Goal: Communication & Community: Participate in discussion

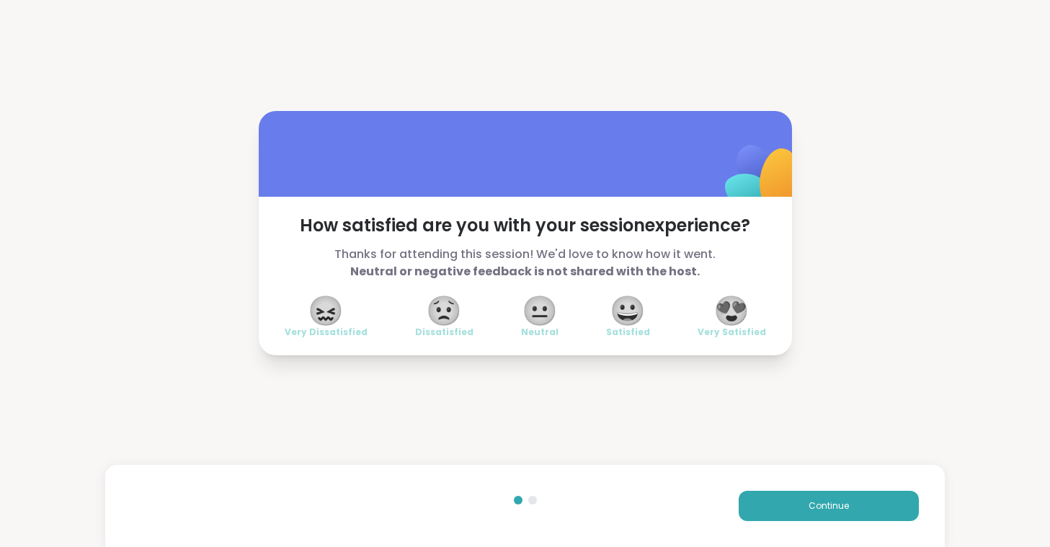
click at [723, 311] on span "😍" at bounding box center [731, 311] width 36 height 26
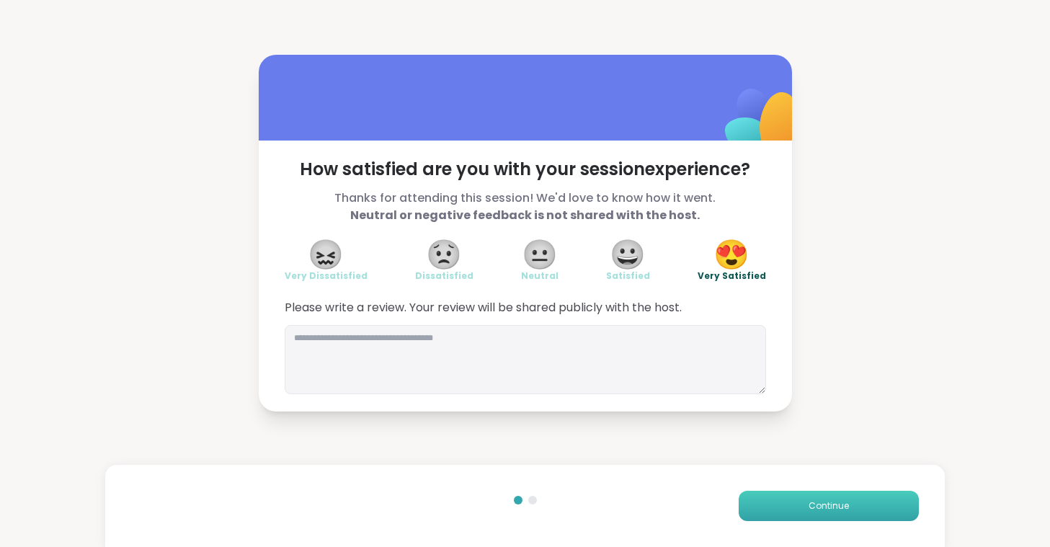
click at [783, 506] on button "Continue" at bounding box center [828, 506] width 180 height 30
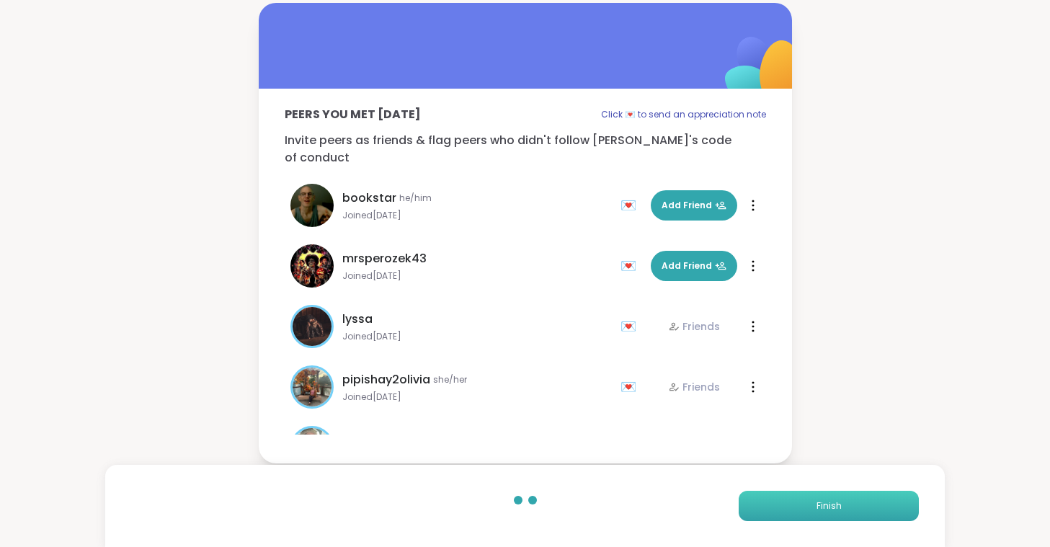
click at [783, 506] on button "Finish" at bounding box center [828, 506] width 180 height 30
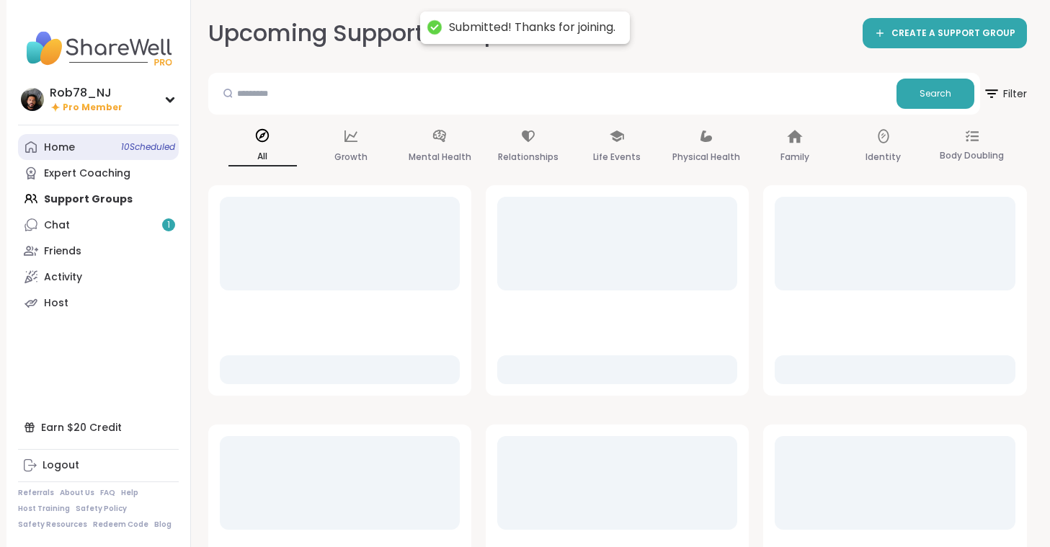
click at [91, 144] on link "Home 10 Scheduled" at bounding box center [98, 147] width 161 height 26
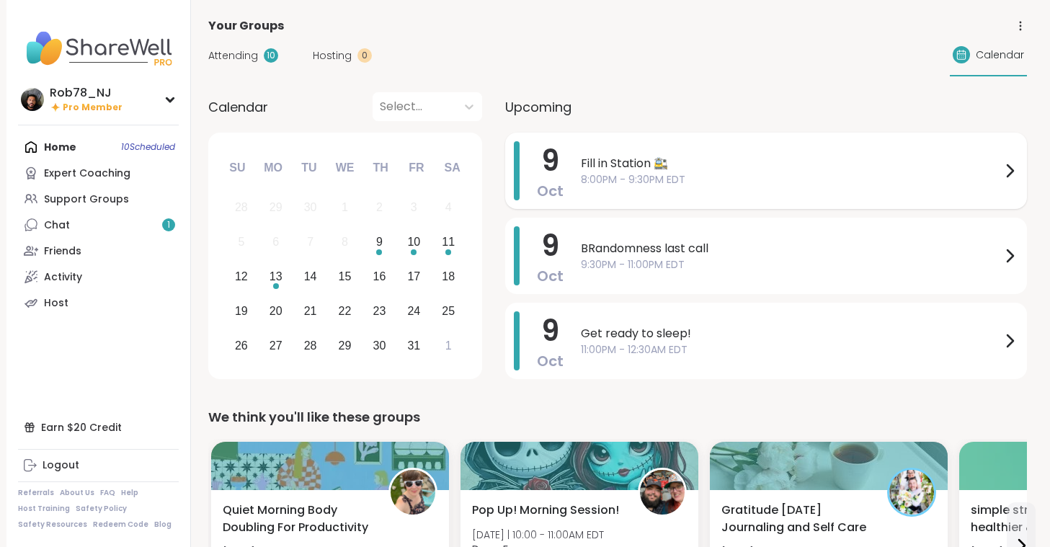
click at [620, 179] on span "8:00PM - 9:30PM EDT" at bounding box center [791, 179] width 420 height 15
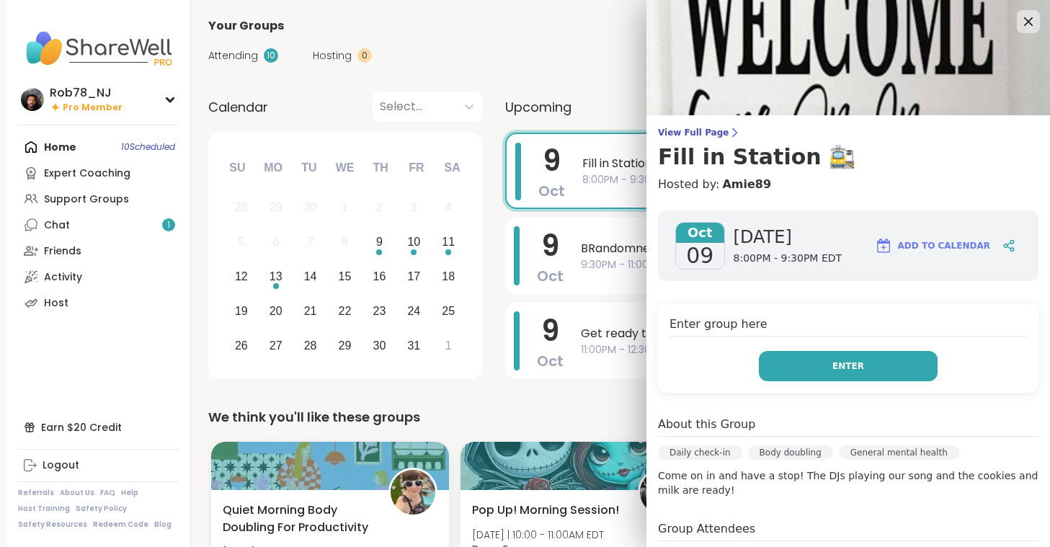
click at [798, 364] on button "Enter" at bounding box center [848, 366] width 179 height 30
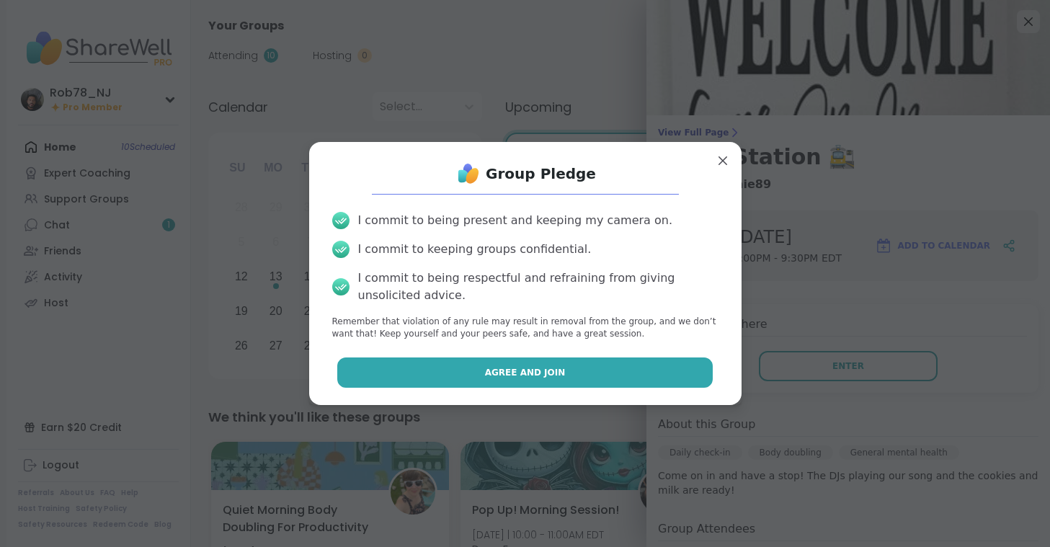
click at [547, 366] on span "Agree and Join" at bounding box center [525, 372] width 81 height 13
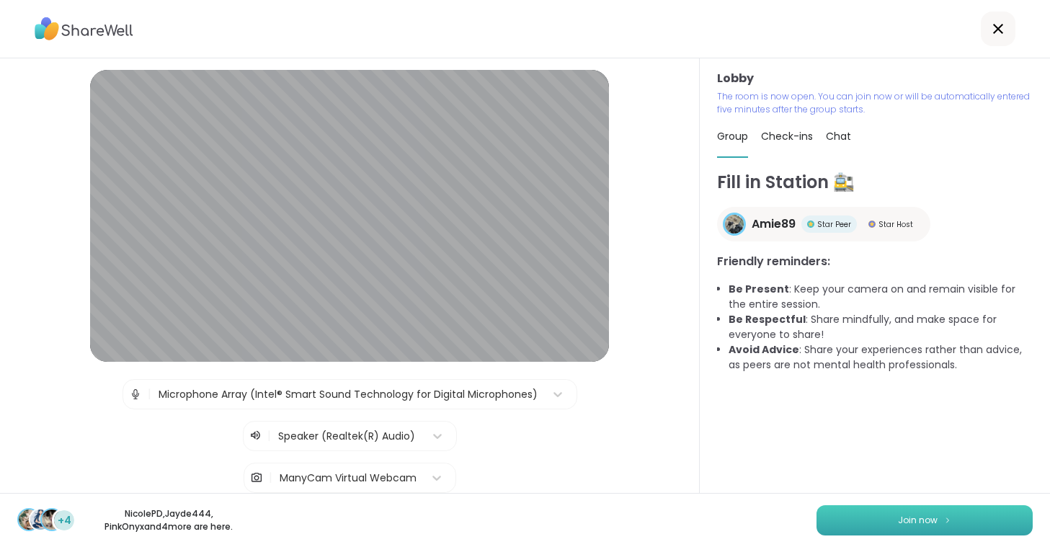
click at [855, 514] on button "Join now" at bounding box center [924, 520] width 216 height 30
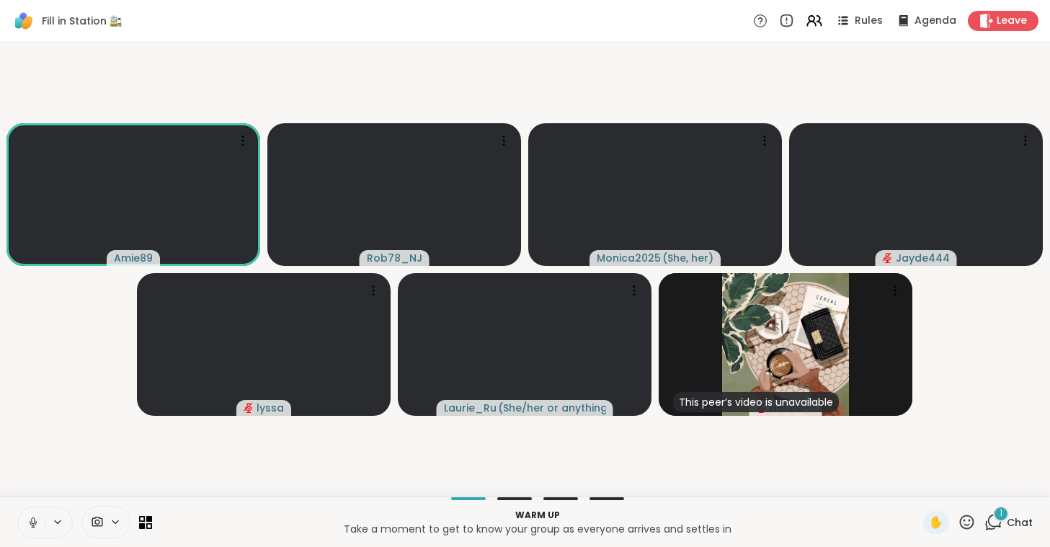
click at [26, 522] on button at bounding box center [31, 522] width 27 height 30
click at [32, 522] on icon at bounding box center [33, 520] width 4 height 6
click at [99, 521] on icon at bounding box center [97, 522] width 11 height 10
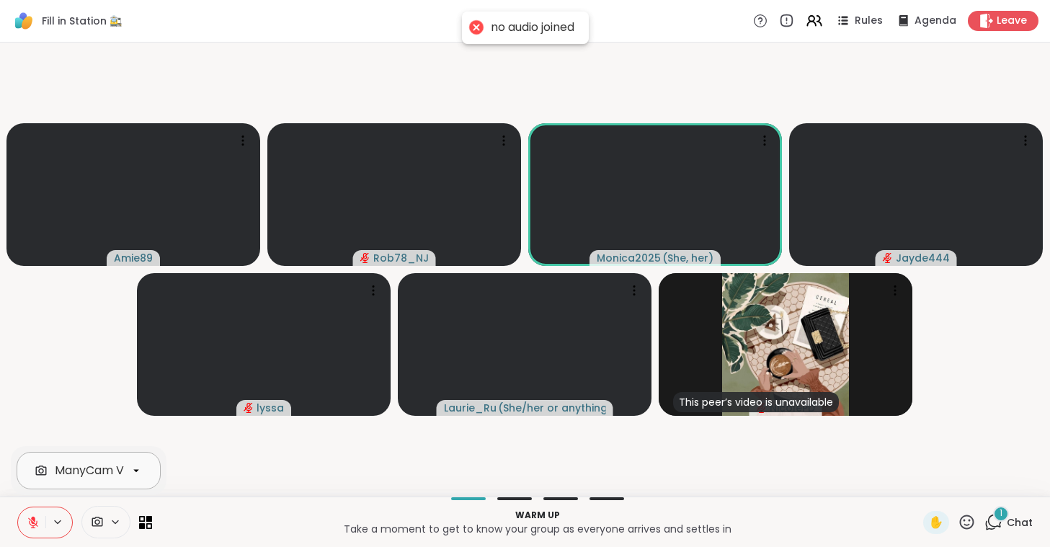
click at [102, 475] on div "ManyCam Virtual Webcam" at bounding box center [131, 470] width 153 height 17
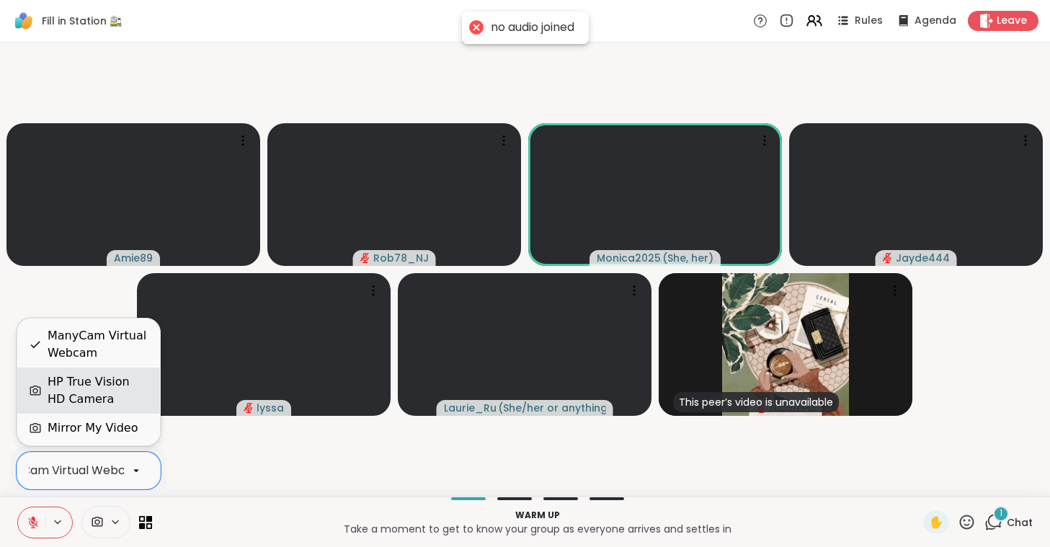
click at [99, 402] on div "HP True Vision HD Camera" at bounding box center [98, 390] width 101 height 35
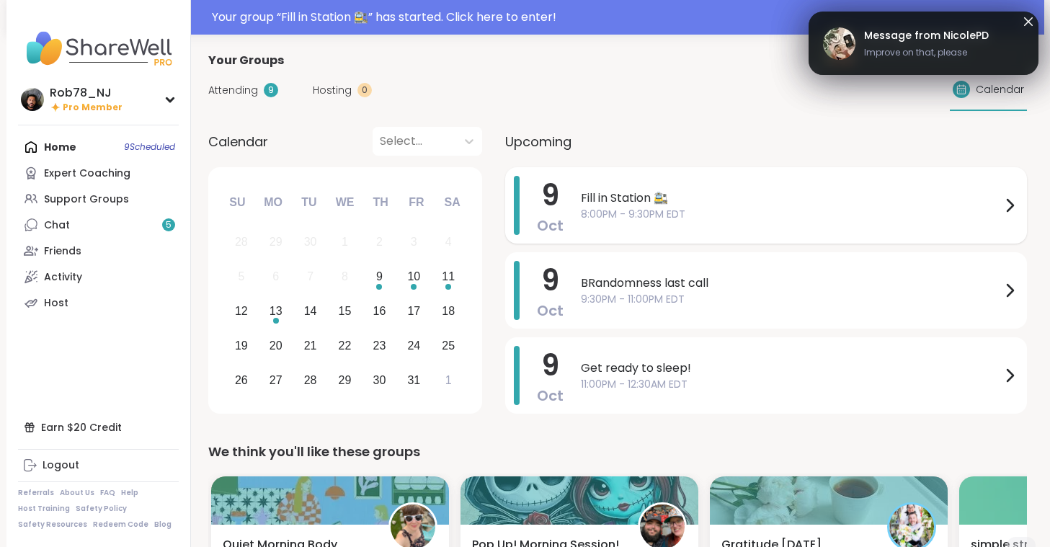
click at [661, 196] on span "Fill in Station 🚉" at bounding box center [791, 197] width 420 height 17
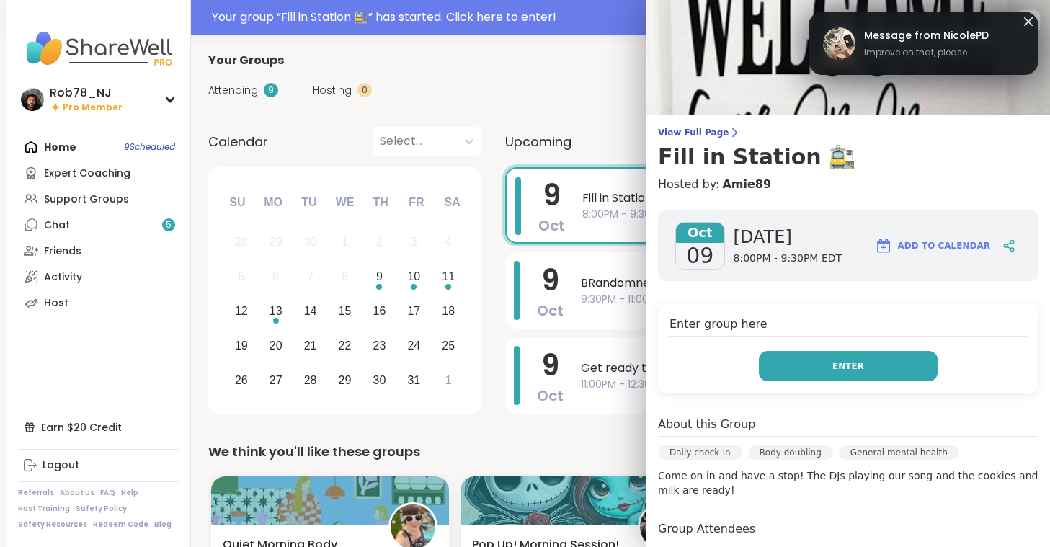
click at [809, 354] on button "Enter" at bounding box center [848, 366] width 179 height 30
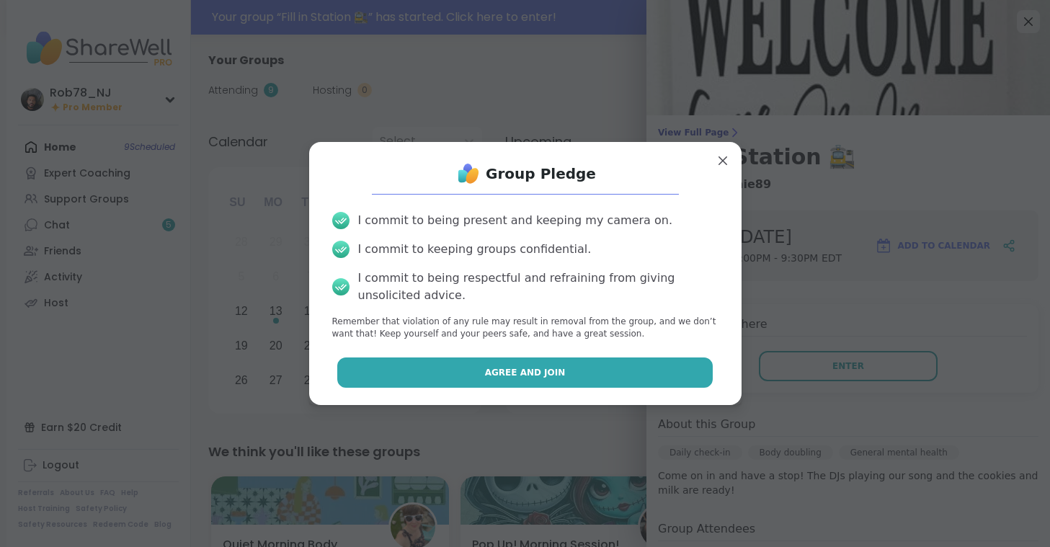
click at [546, 375] on span "Agree and Join" at bounding box center [525, 372] width 81 height 13
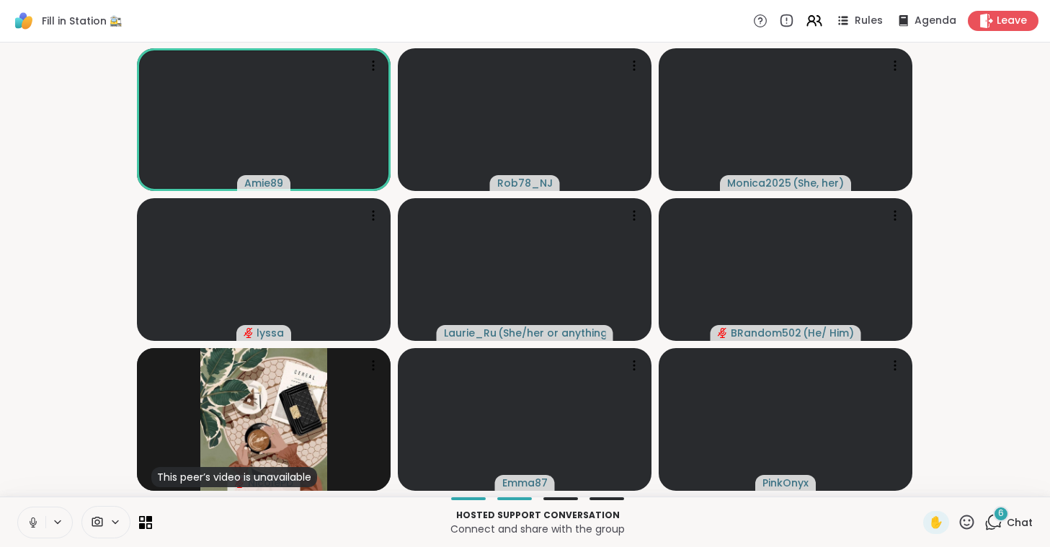
click at [30, 523] on icon at bounding box center [33, 522] width 7 height 4
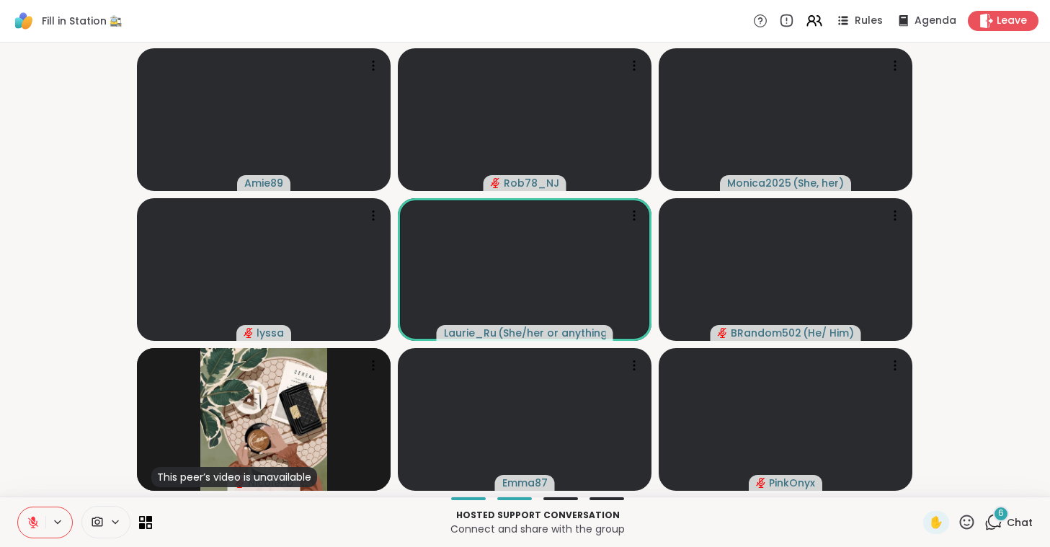
click at [98, 522] on icon at bounding box center [97, 522] width 13 height 14
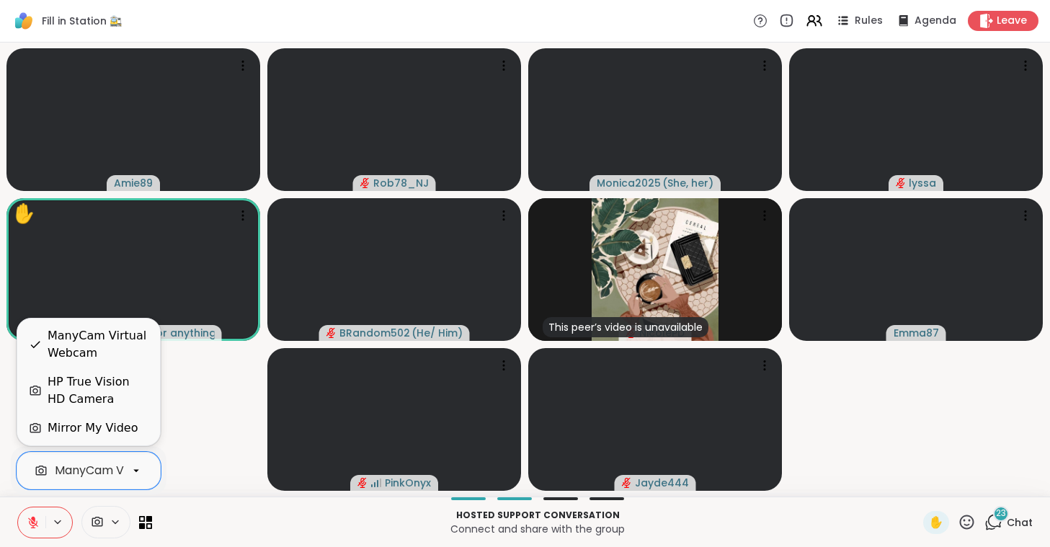
scroll to position [0, 64]
click at [97, 388] on div "HP True Vision HD Camera" at bounding box center [98, 390] width 101 height 35
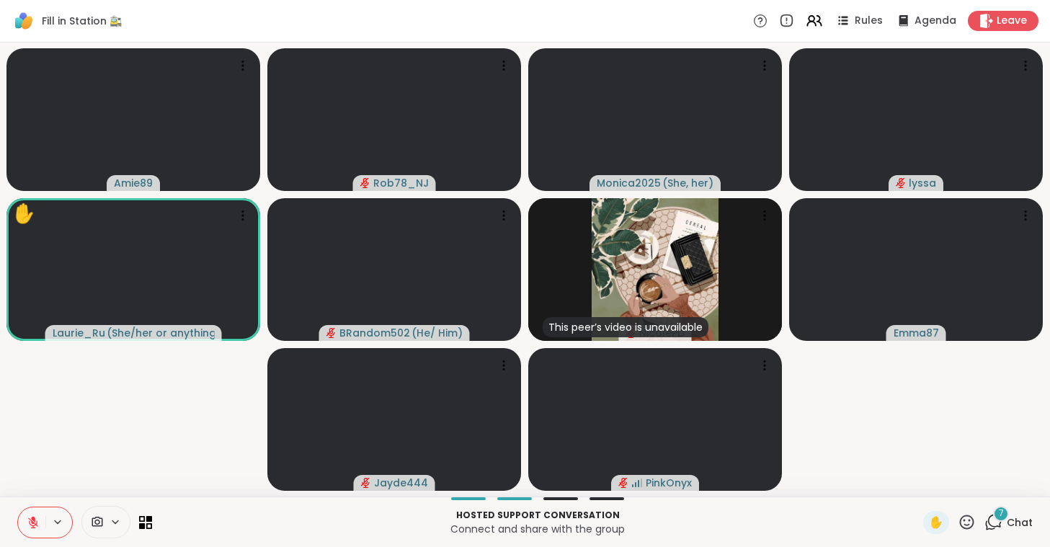
click at [998, 516] on div "7" at bounding box center [1001, 514] width 16 height 16
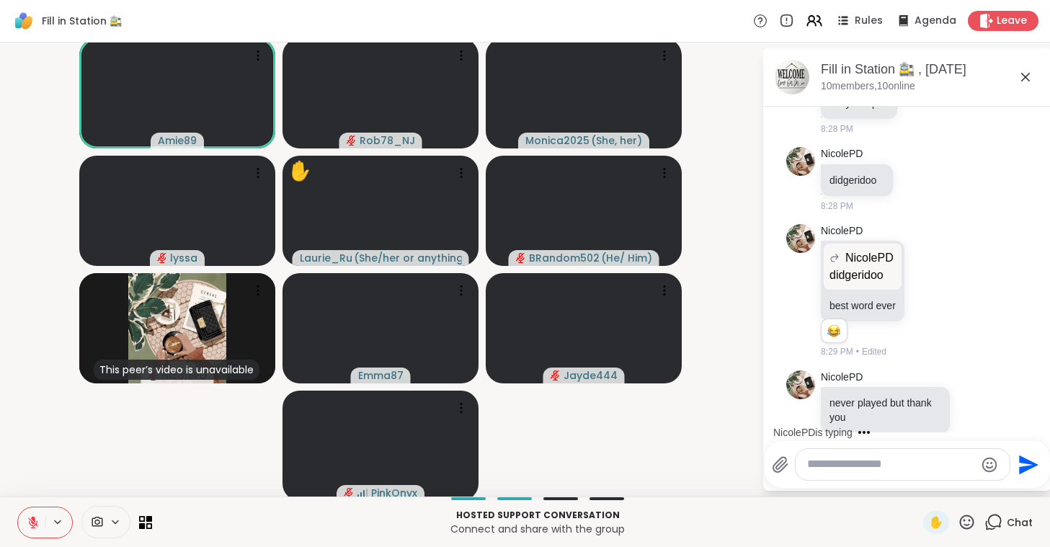
scroll to position [10222, 0]
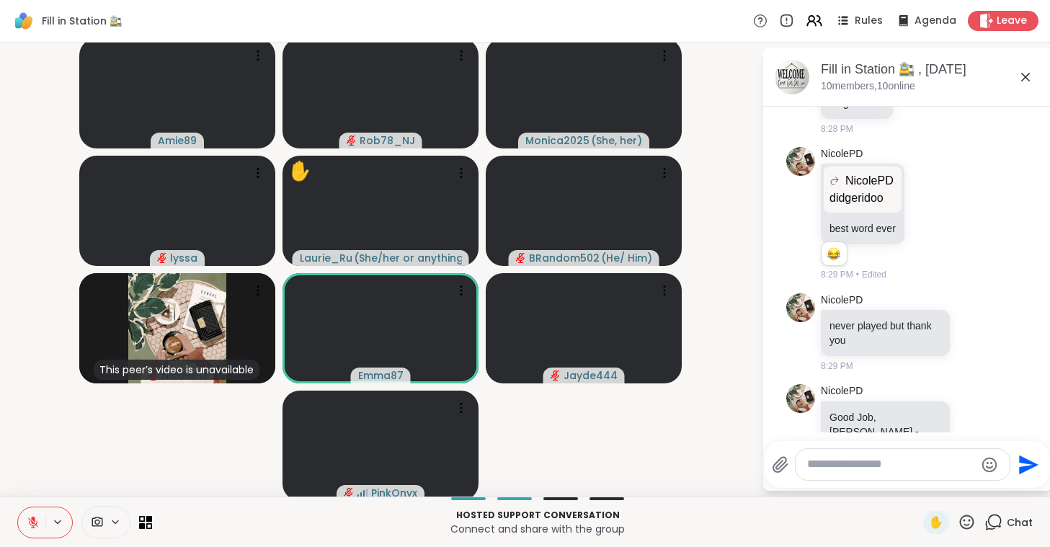
click at [1021, 68] on div "Fill in Station 🚉 , [DATE]" at bounding box center [930, 70] width 219 height 18
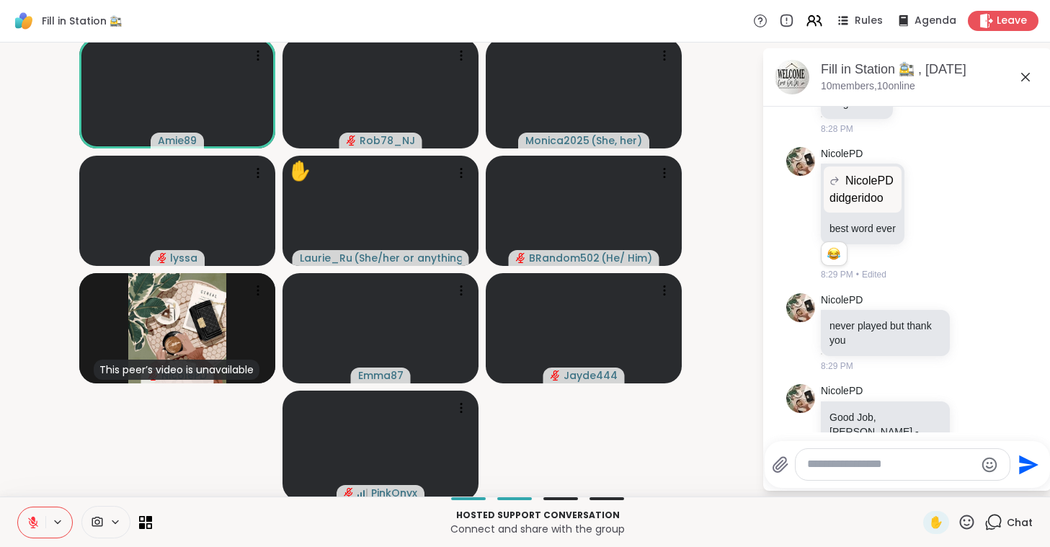
click at [1023, 77] on icon at bounding box center [1025, 76] width 17 height 17
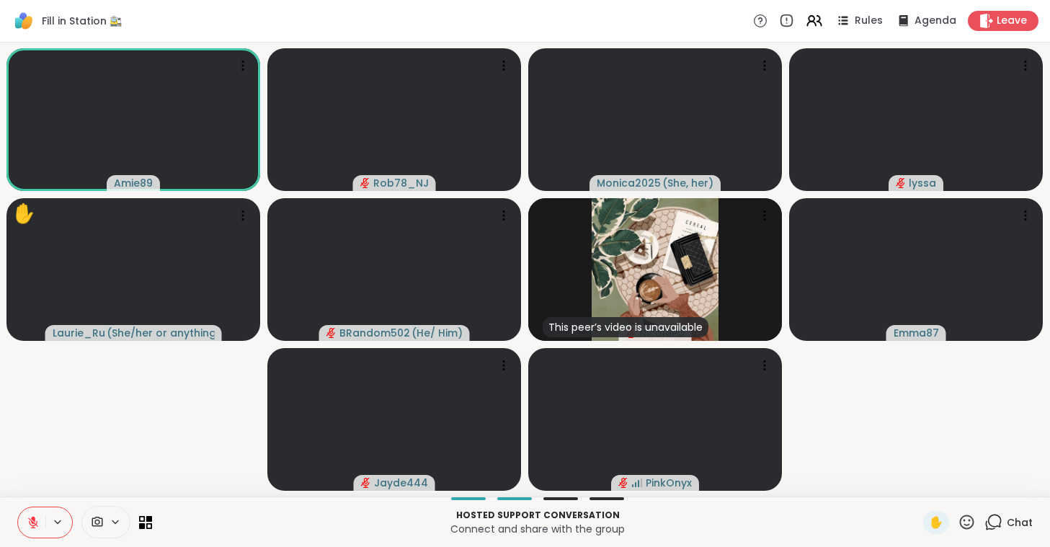
click at [30, 514] on button at bounding box center [31, 522] width 27 height 30
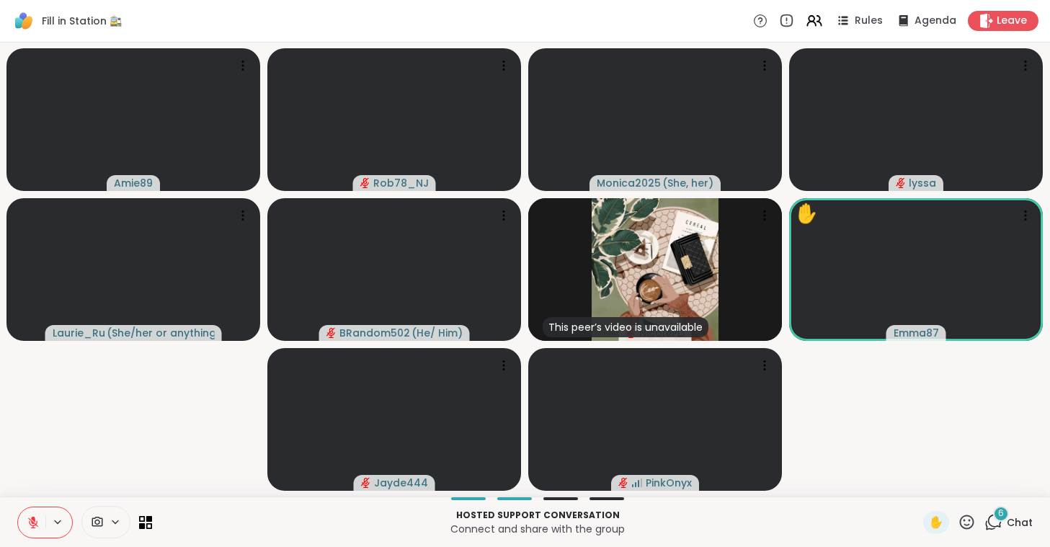
click at [30, 514] on button at bounding box center [31, 522] width 27 height 30
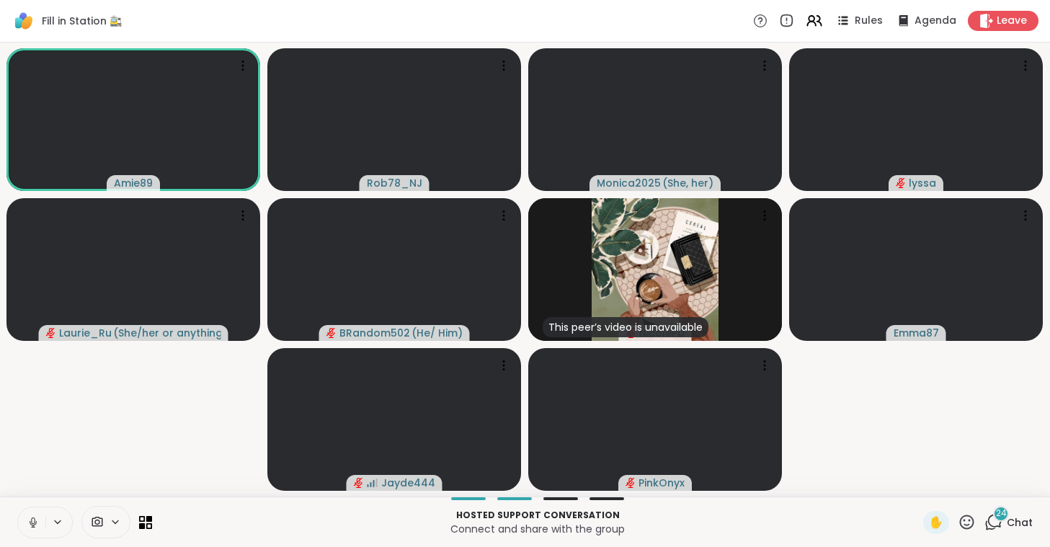
click at [25, 509] on button at bounding box center [31, 522] width 27 height 30
